Goal: Information Seeking & Learning: Find contact information

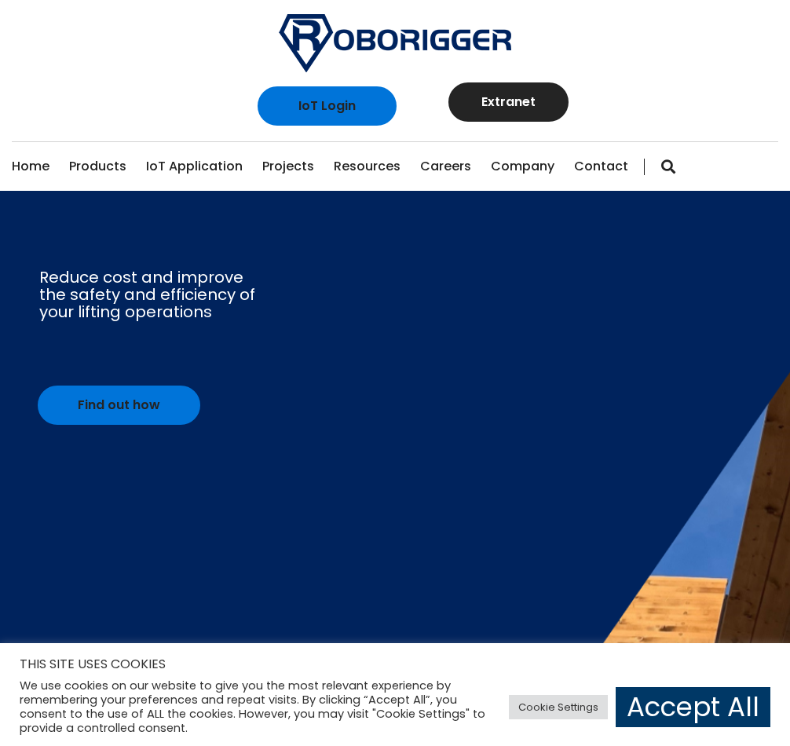
click at [585, 164] on link "Contact" at bounding box center [601, 166] width 54 height 49
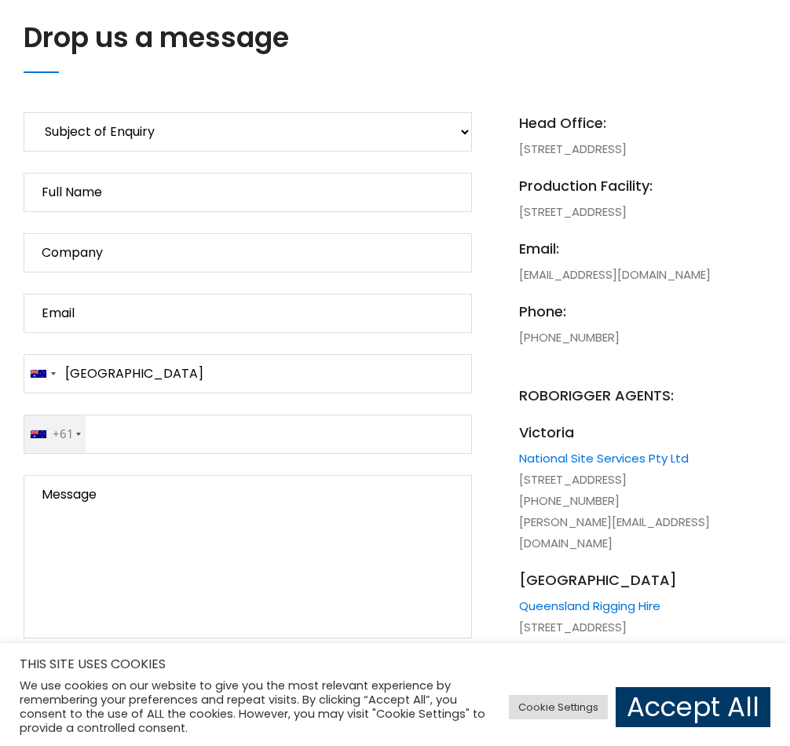
scroll to position [713, 0]
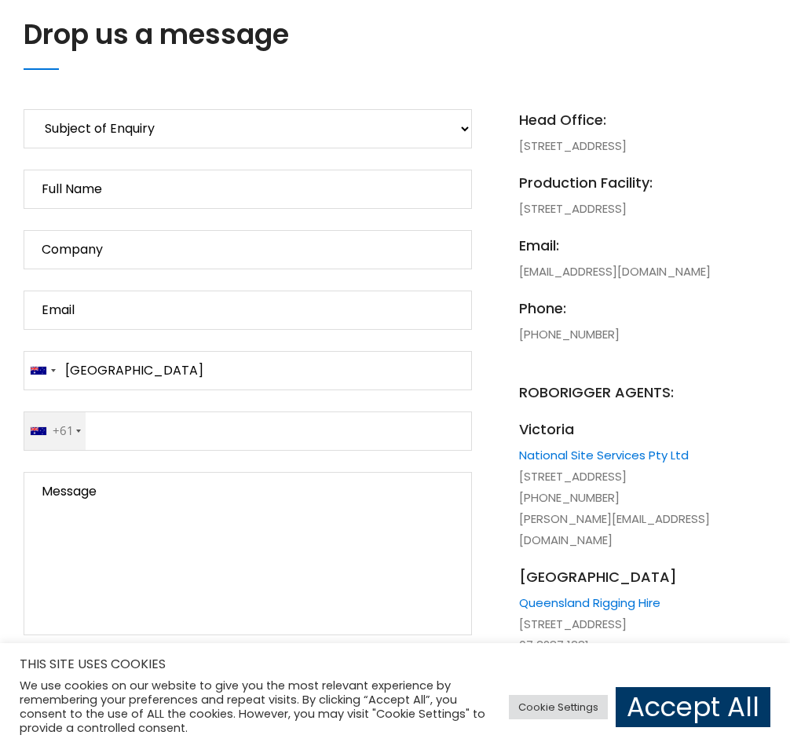
drag, startPoint x: 625, startPoint y: 370, endPoint x: 517, endPoint y: 380, distance: 108.8
copy li "[PHONE_NUMBER]"
drag, startPoint x: 709, startPoint y: 310, endPoint x: 520, endPoint y: 320, distance: 189.4
click at [520, 282] on li "email: busdev@roborigger.com.au" at bounding box center [619, 258] width 200 height 47
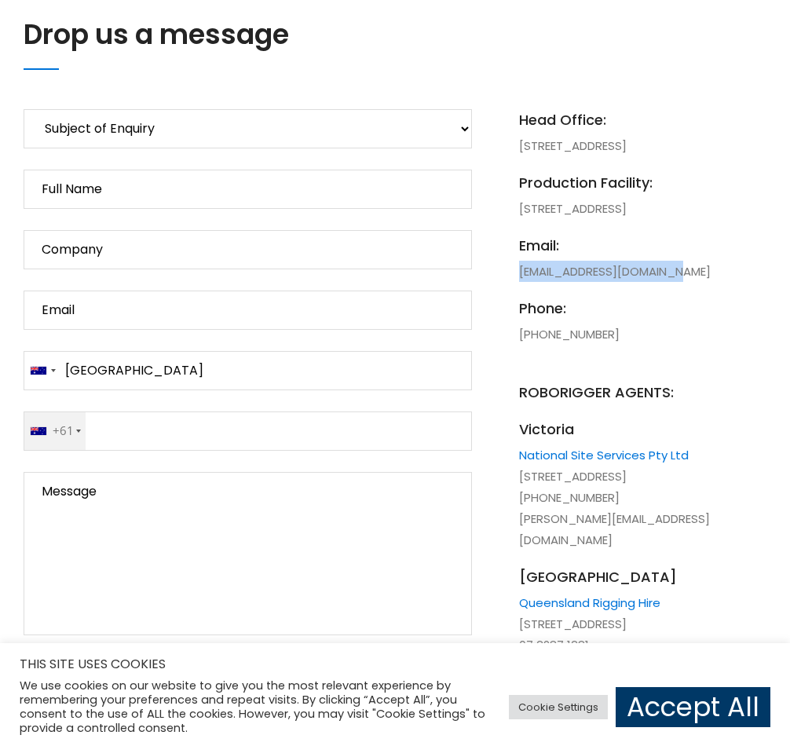
copy li "[EMAIL_ADDRESS][DOMAIN_NAME]"
drag, startPoint x: 618, startPoint y: 167, endPoint x: 517, endPoint y: 150, distance: 102.7
copy li "1131 Hay Street, West Perth, 6005, WA, Australia"
